Goal: Check status: Check status

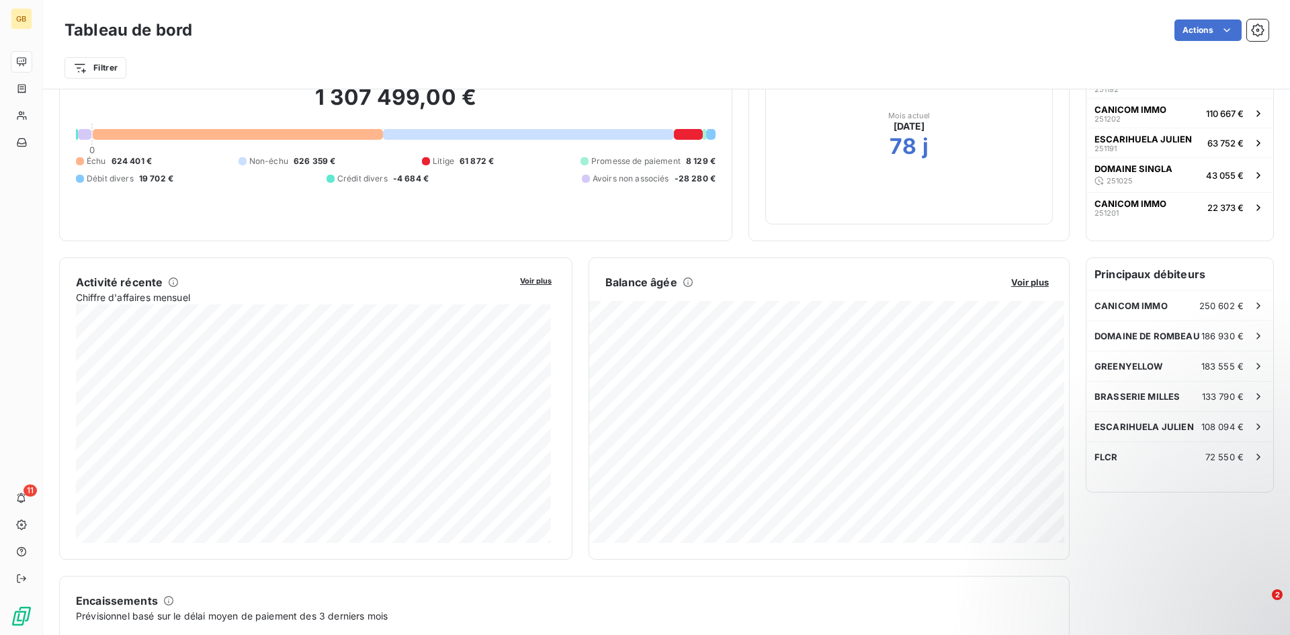
scroll to position [68, 0]
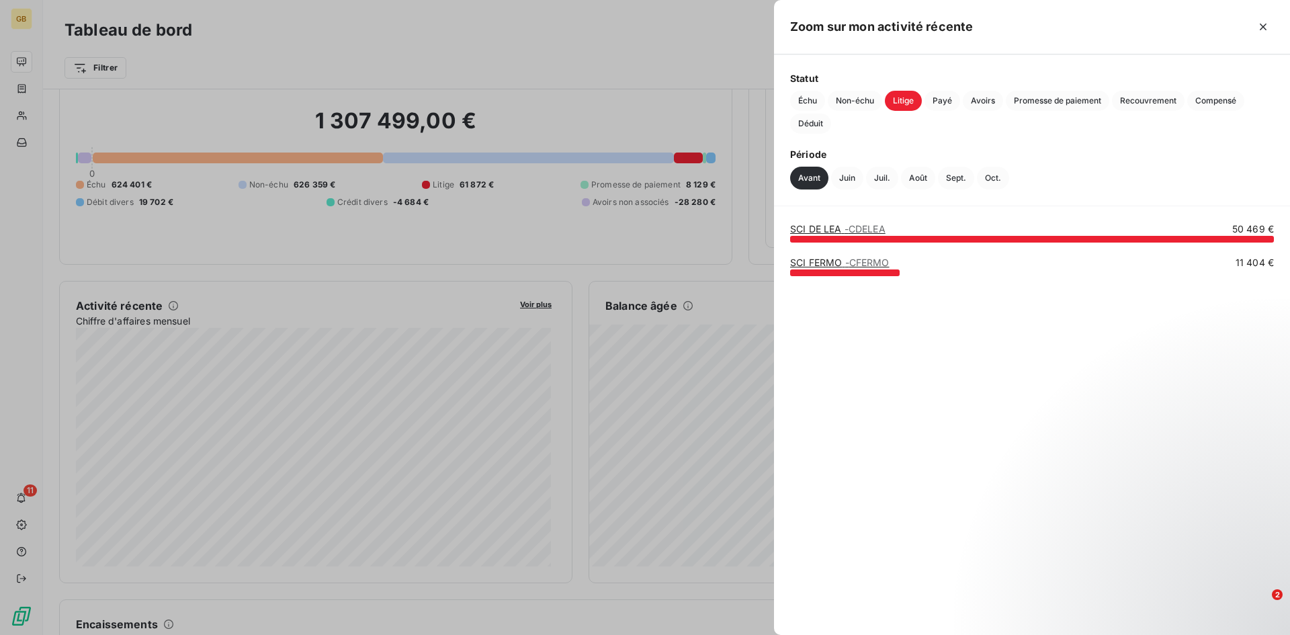
click at [200, 430] on div at bounding box center [645, 317] width 1290 height 635
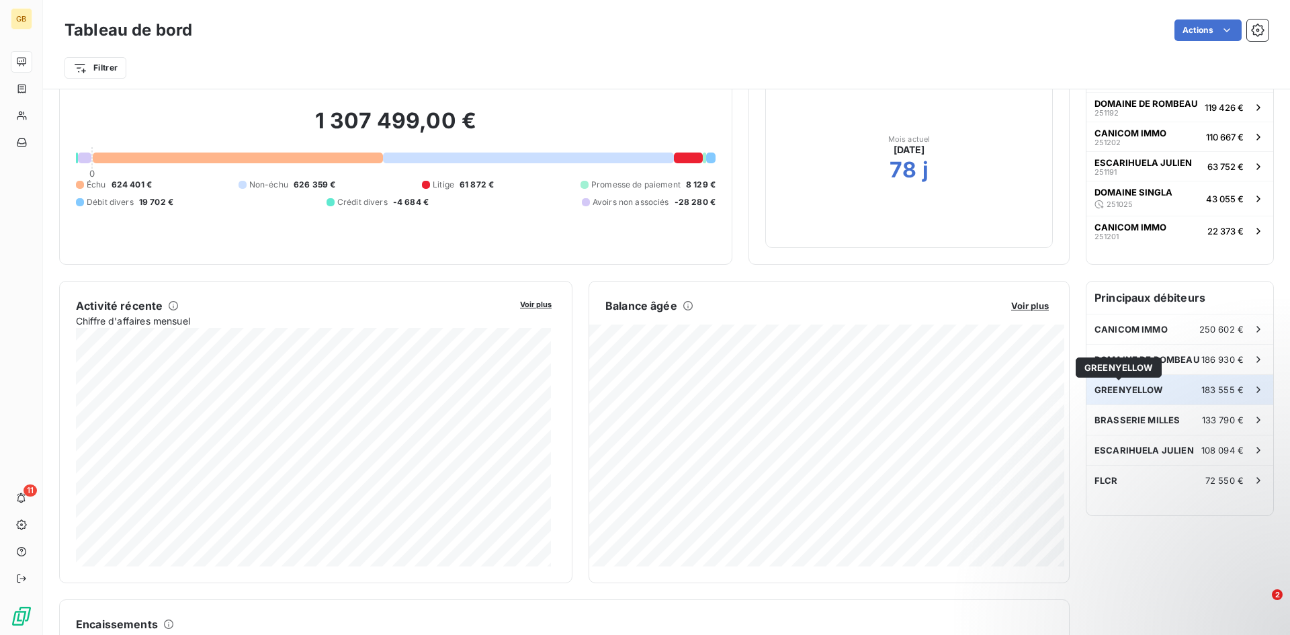
click at [1145, 395] on span "GREENYELLOW" at bounding box center [1129, 389] width 69 height 11
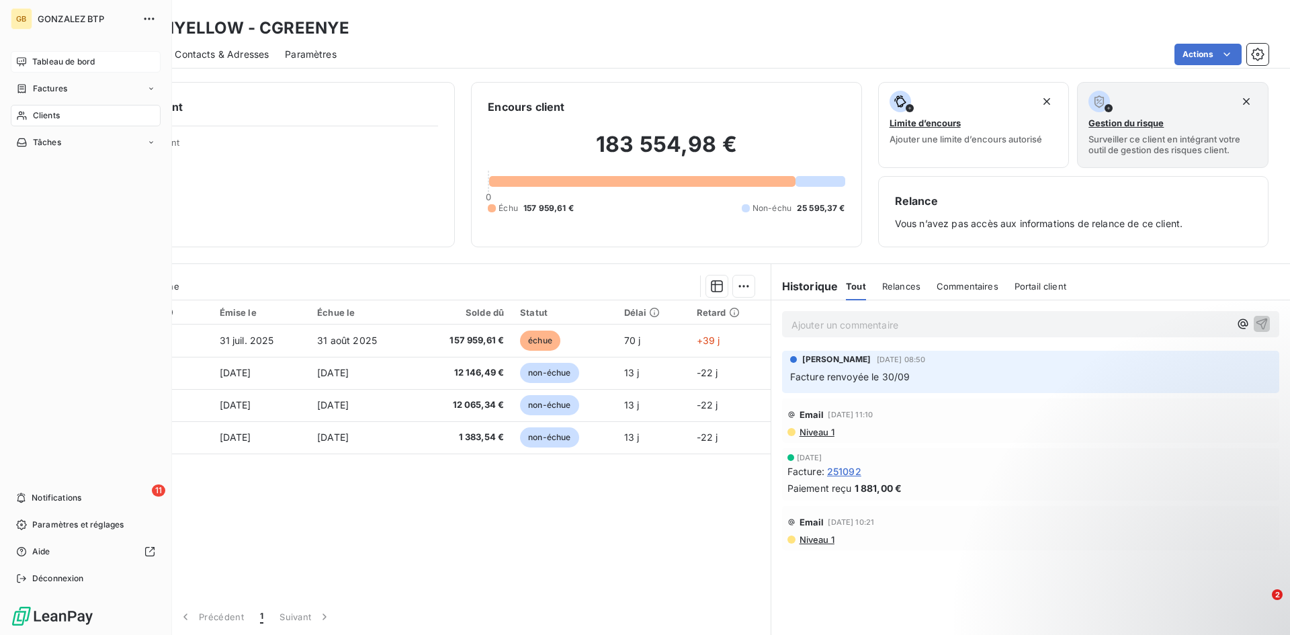
click at [67, 57] on span "Tableau de bord" at bounding box center [63, 62] width 63 height 12
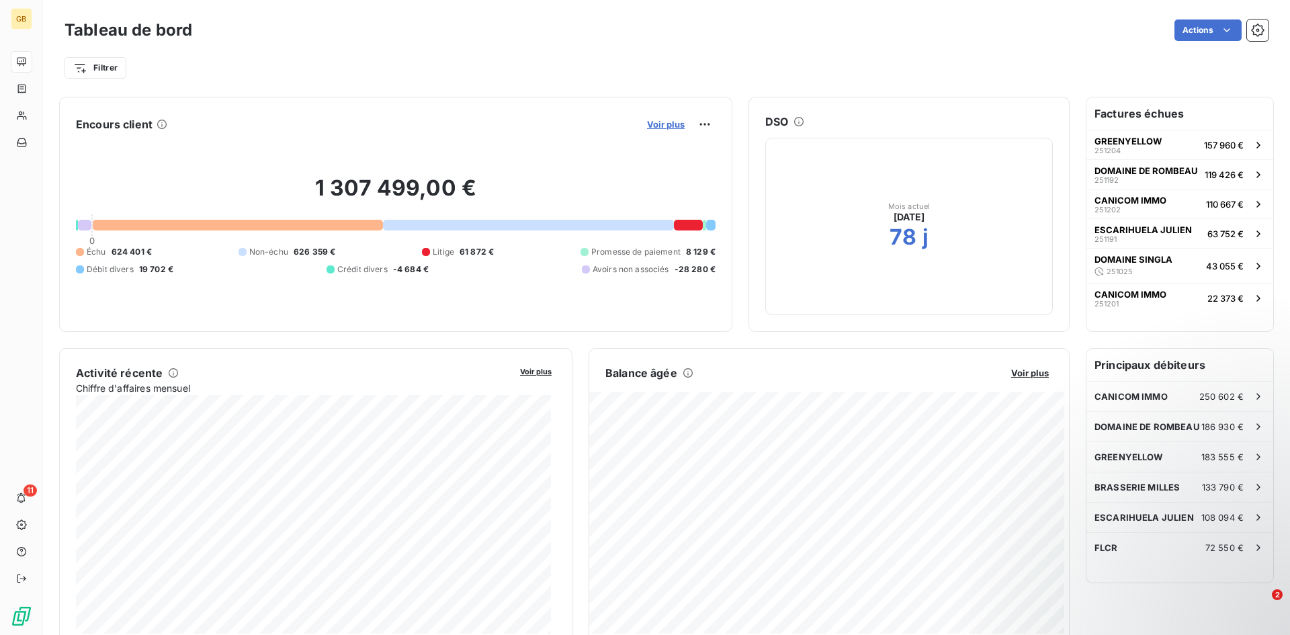
click at [663, 127] on span "Voir plus" at bounding box center [666, 124] width 38 height 11
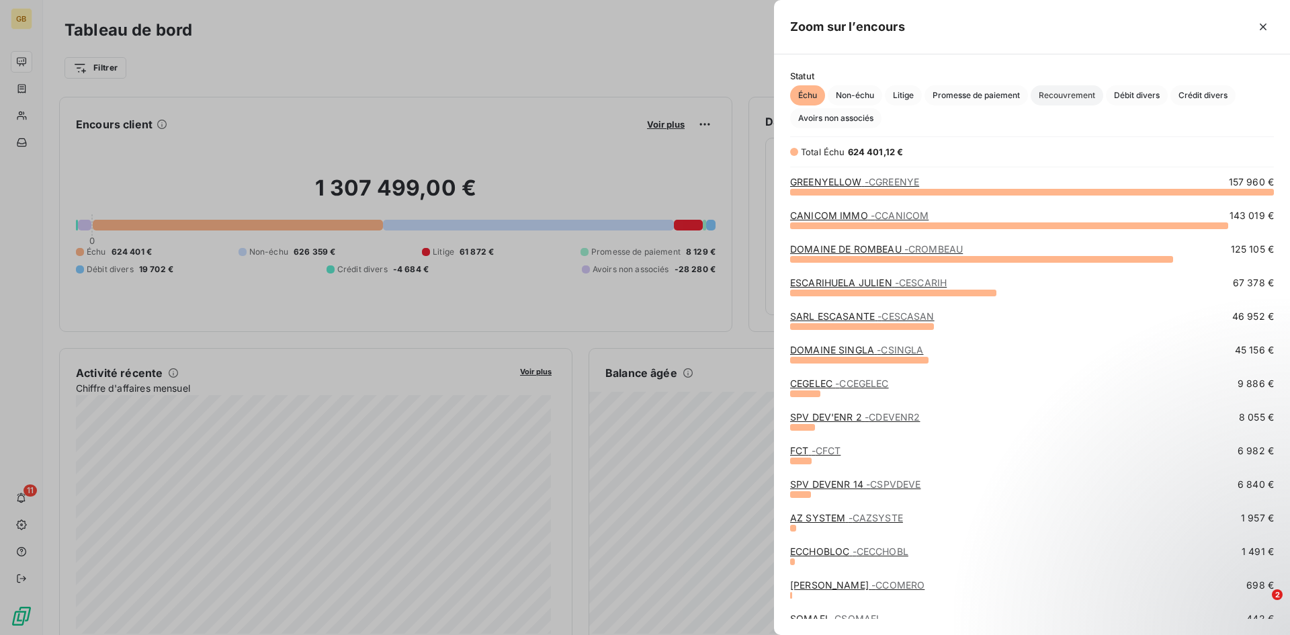
click at [1079, 96] on span "Recouvrement" at bounding box center [1067, 95] width 73 height 20
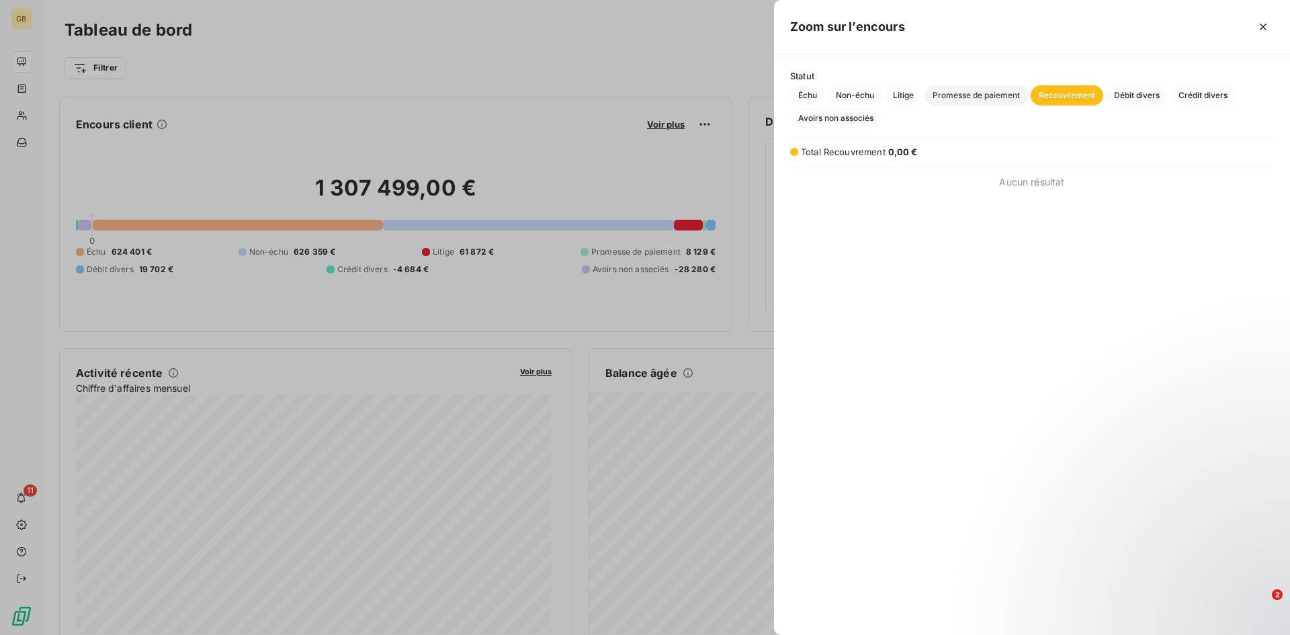
click at [991, 89] on span "Promesse de paiement" at bounding box center [977, 95] width 104 height 20
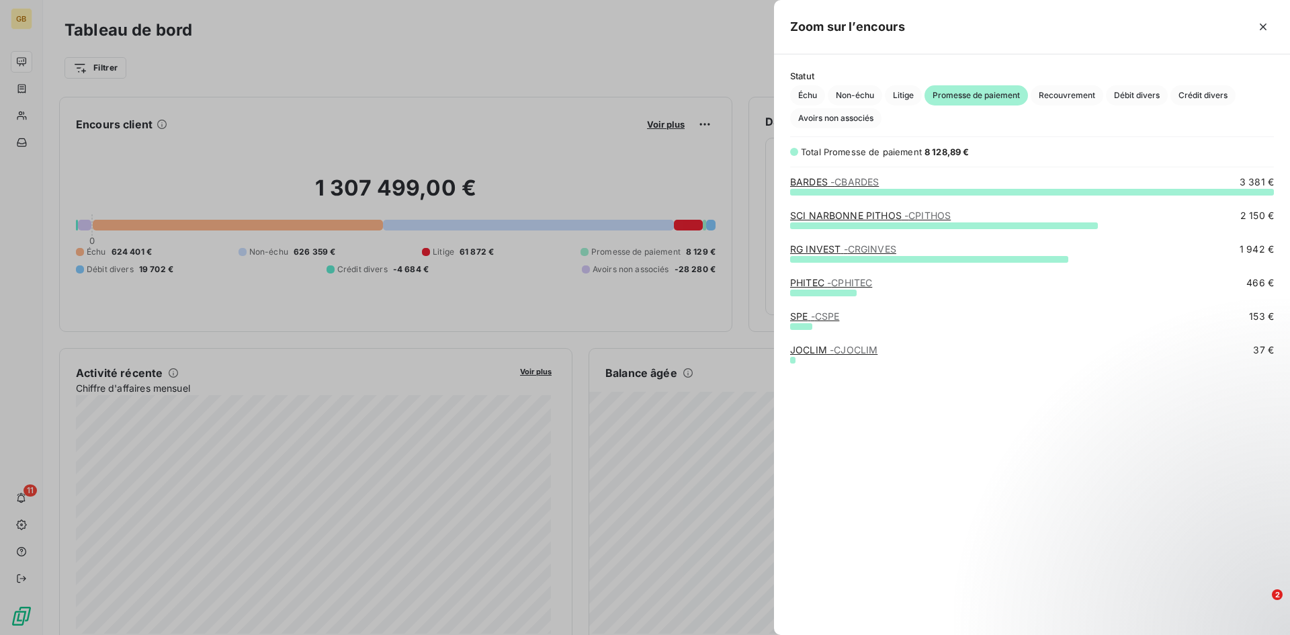
scroll to position [433, 506]
click at [847, 89] on span "Non-échu" at bounding box center [855, 95] width 54 height 20
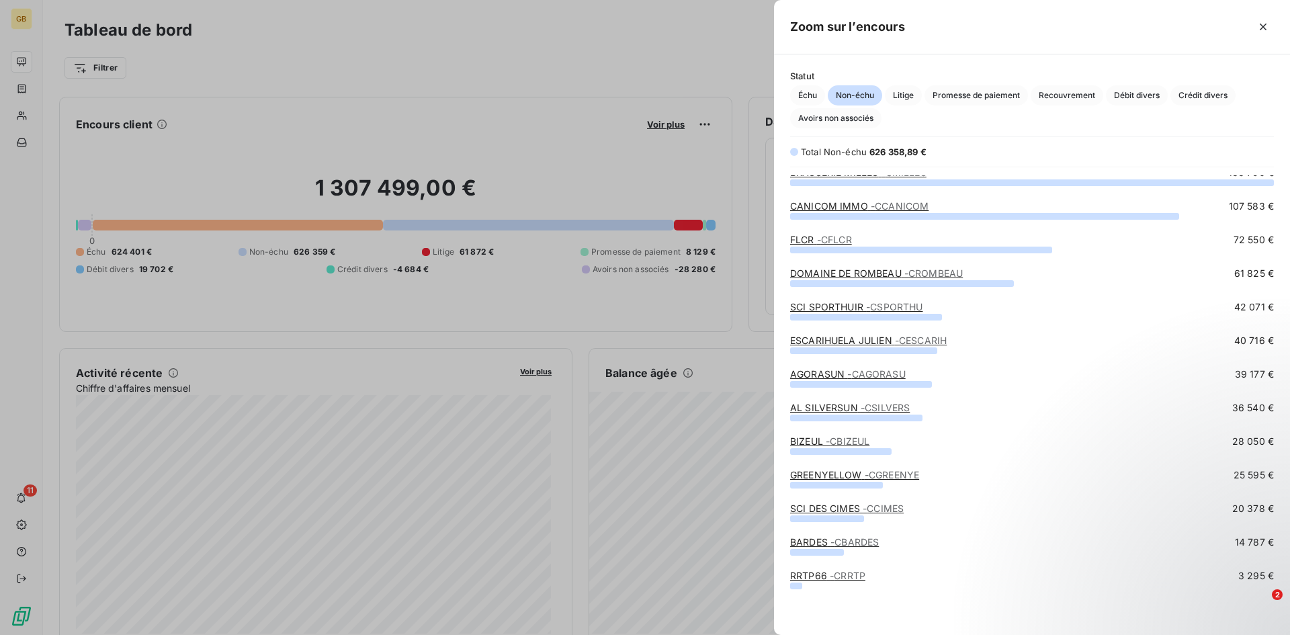
scroll to position [0, 0]
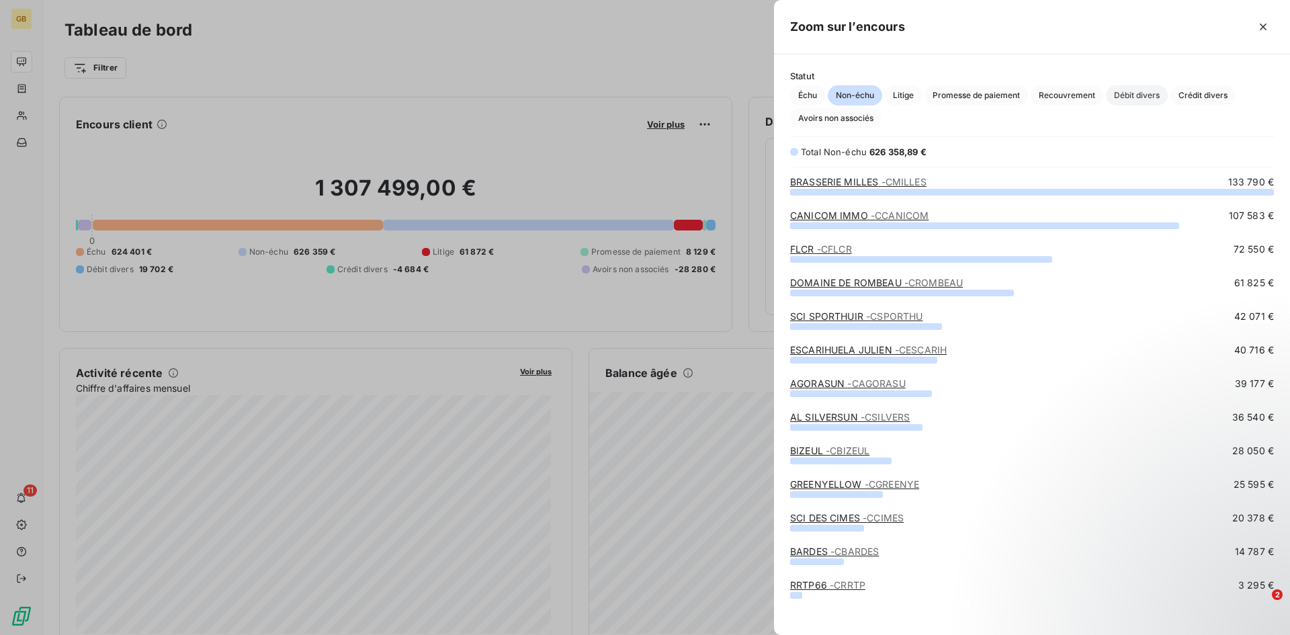
click at [1145, 86] on span "Débit divers" at bounding box center [1137, 95] width 62 height 20
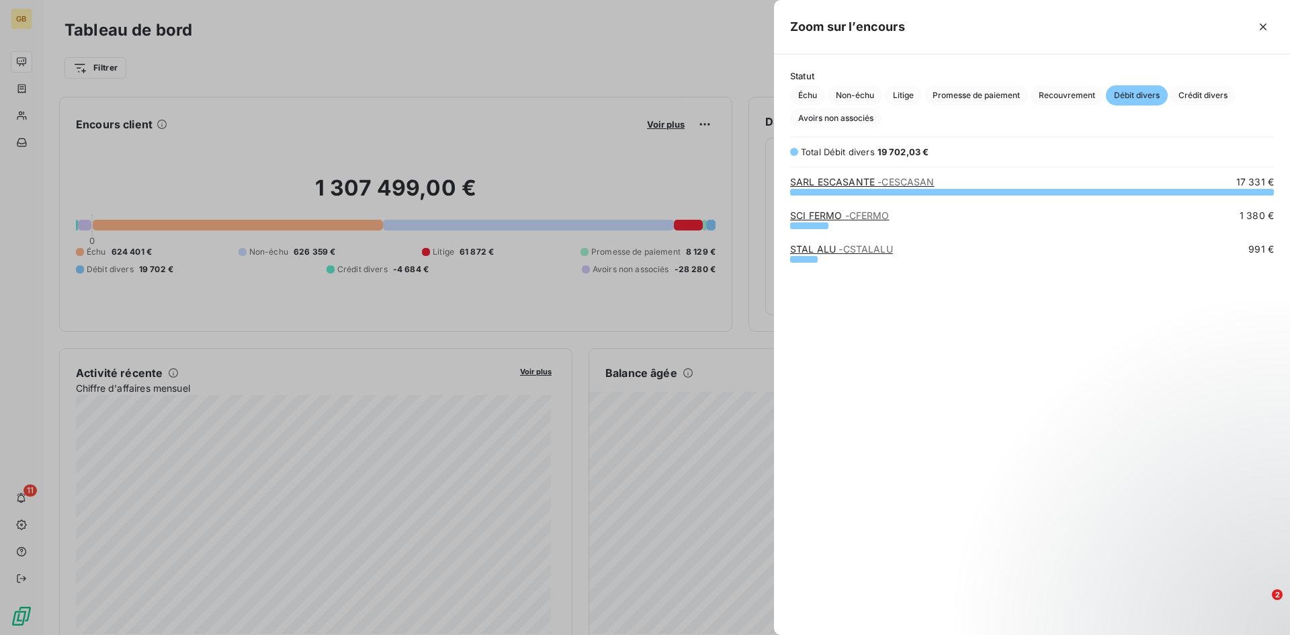
scroll to position [433, 506]
click at [1260, 26] on icon "button" at bounding box center [1263, 26] width 13 height 13
